Goal: Task Accomplishment & Management: Use online tool/utility

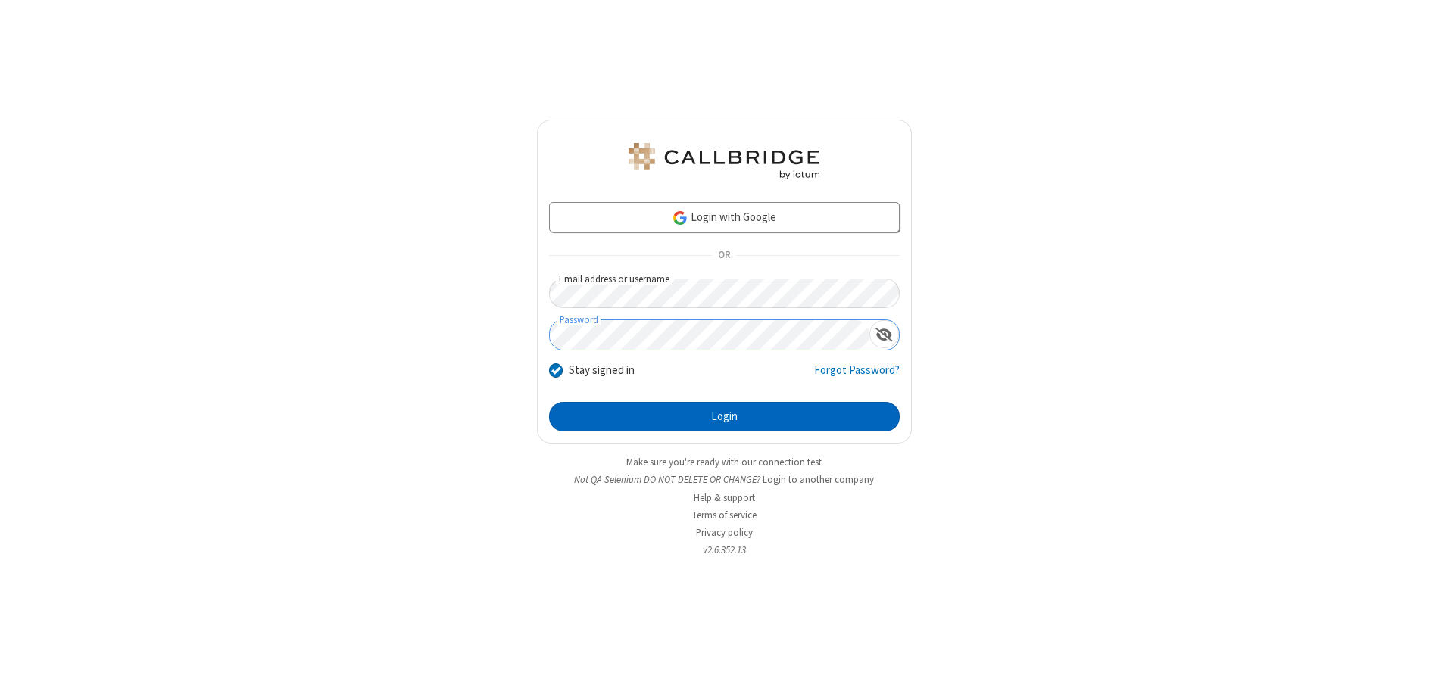
click at [724, 416] on button "Login" at bounding box center [724, 417] width 351 height 30
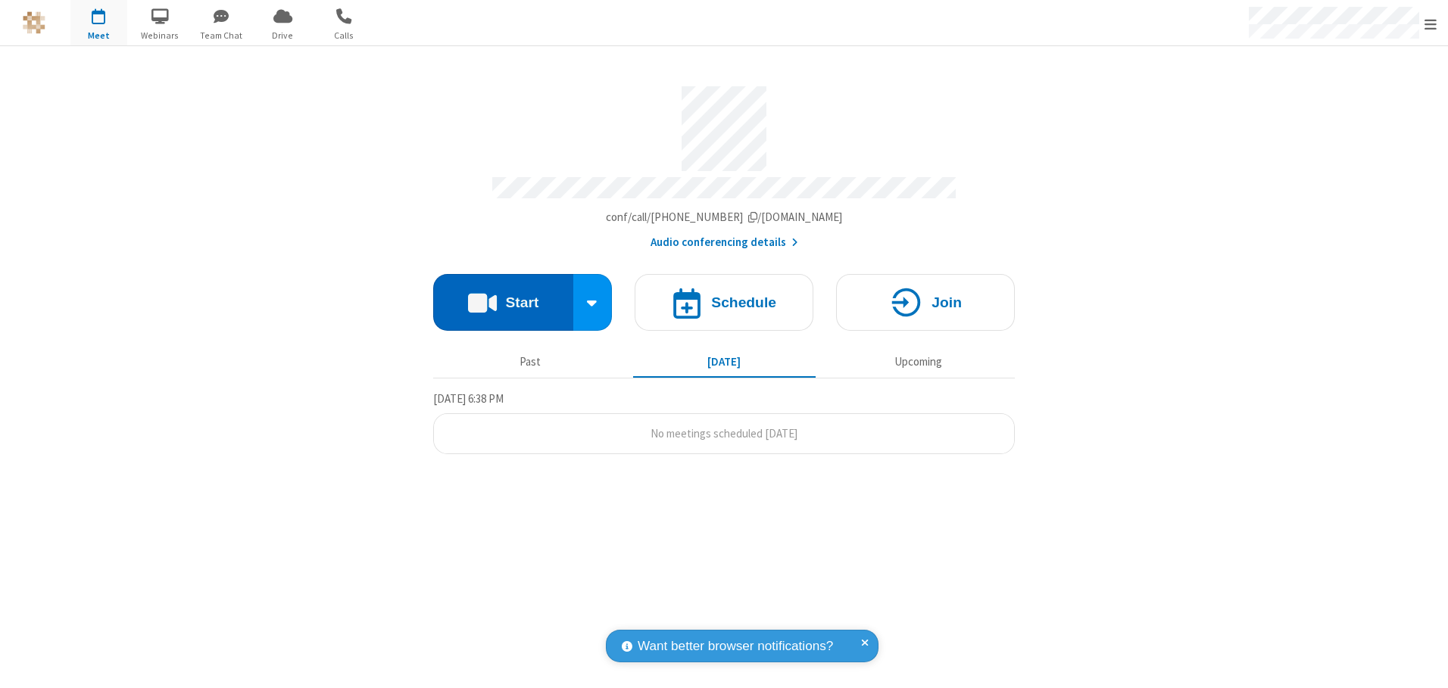
click at [503, 297] on button "Start" at bounding box center [503, 302] width 140 height 57
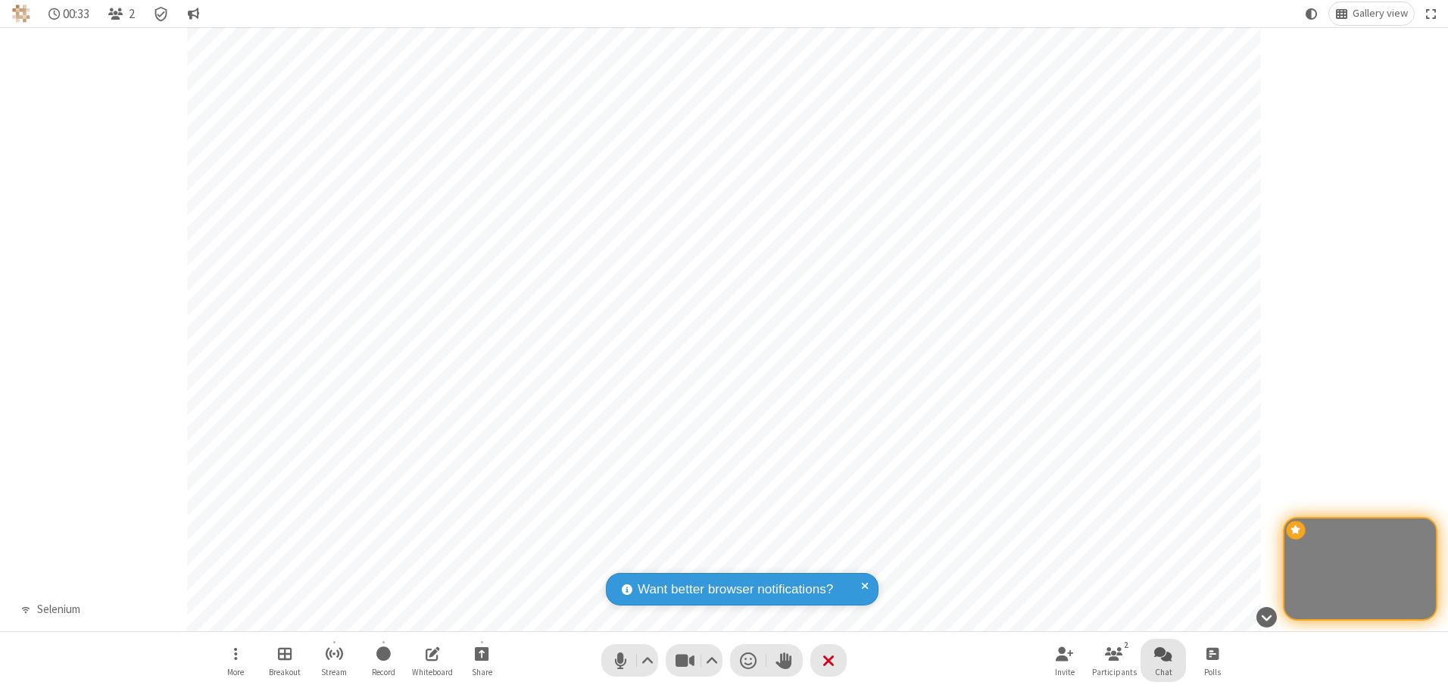
click at [1163, 653] on span "Open chat" at bounding box center [1163, 653] width 18 height 19
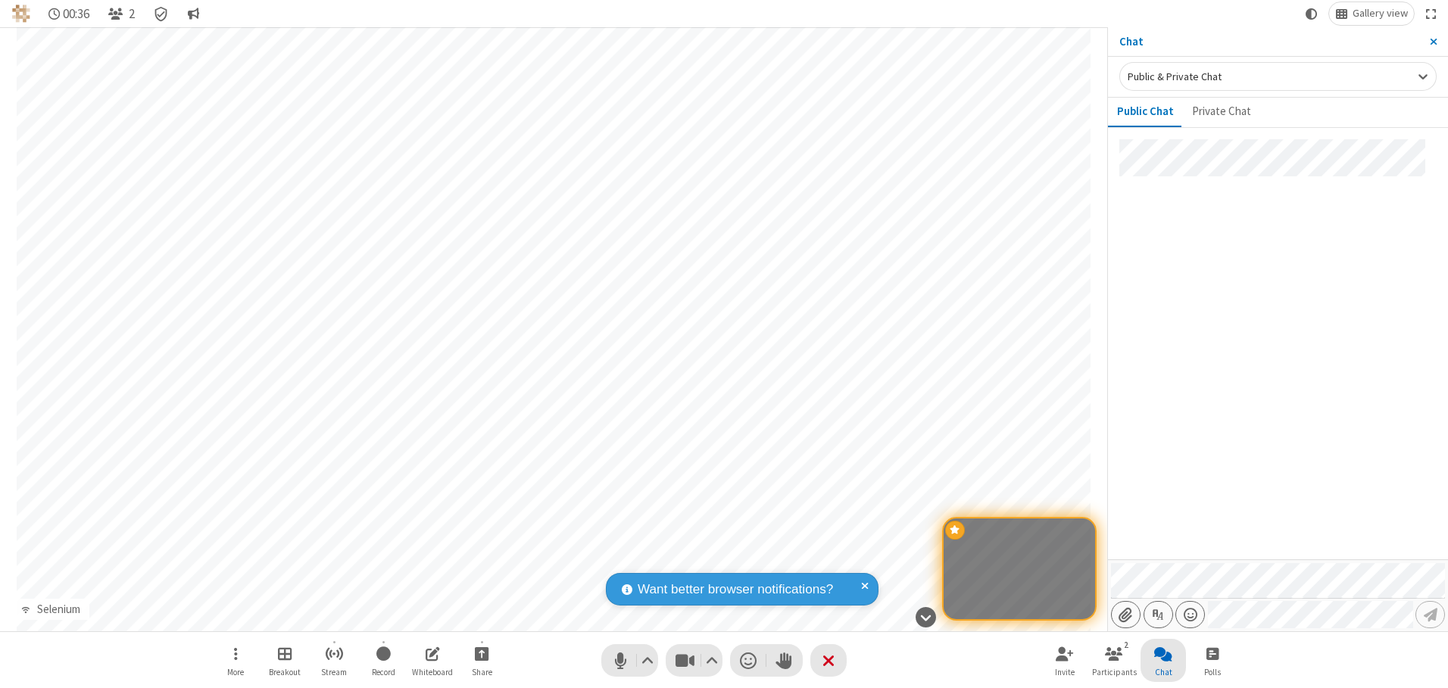
type input "C:\fakepath\doc_test.docx"
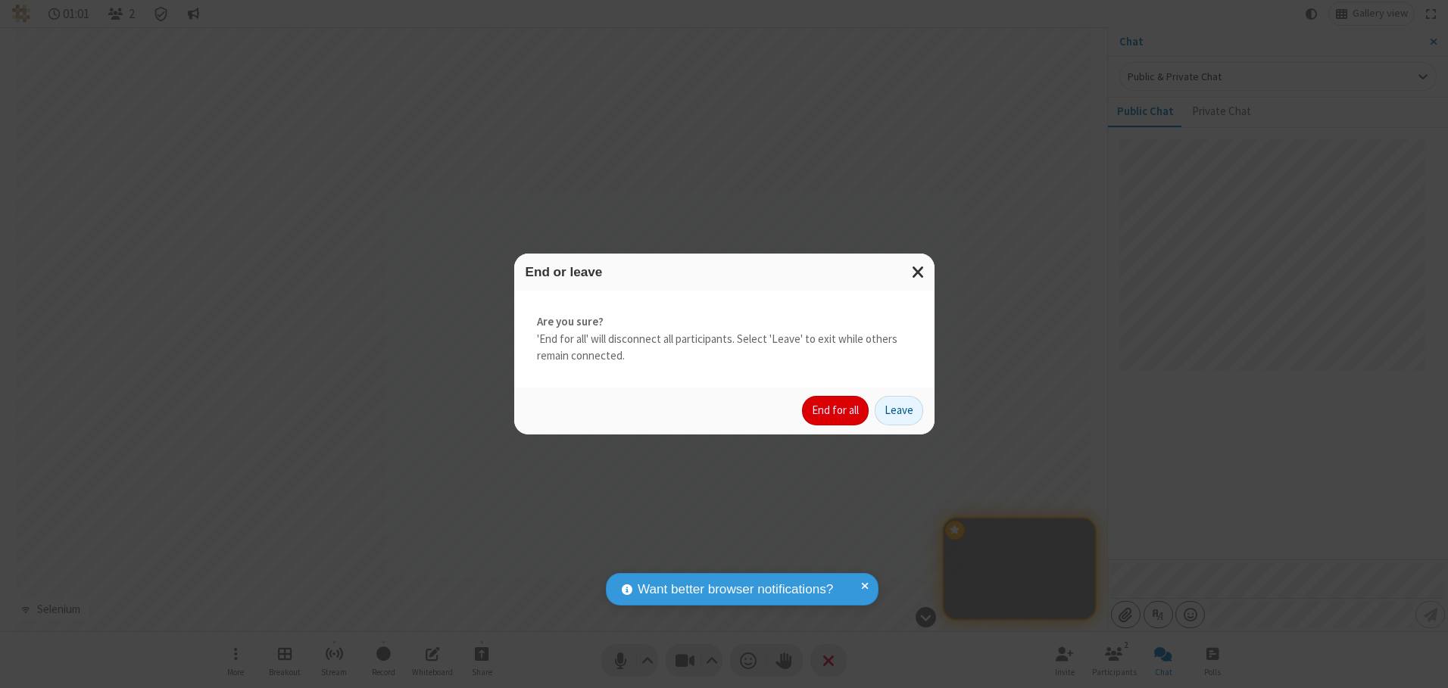
click at [836, 410] on button "End for all" at bounding box center [835, 411] width 67 height 30
